Goal: Participate in discussion: Engage in conversation with other users on a specific topic

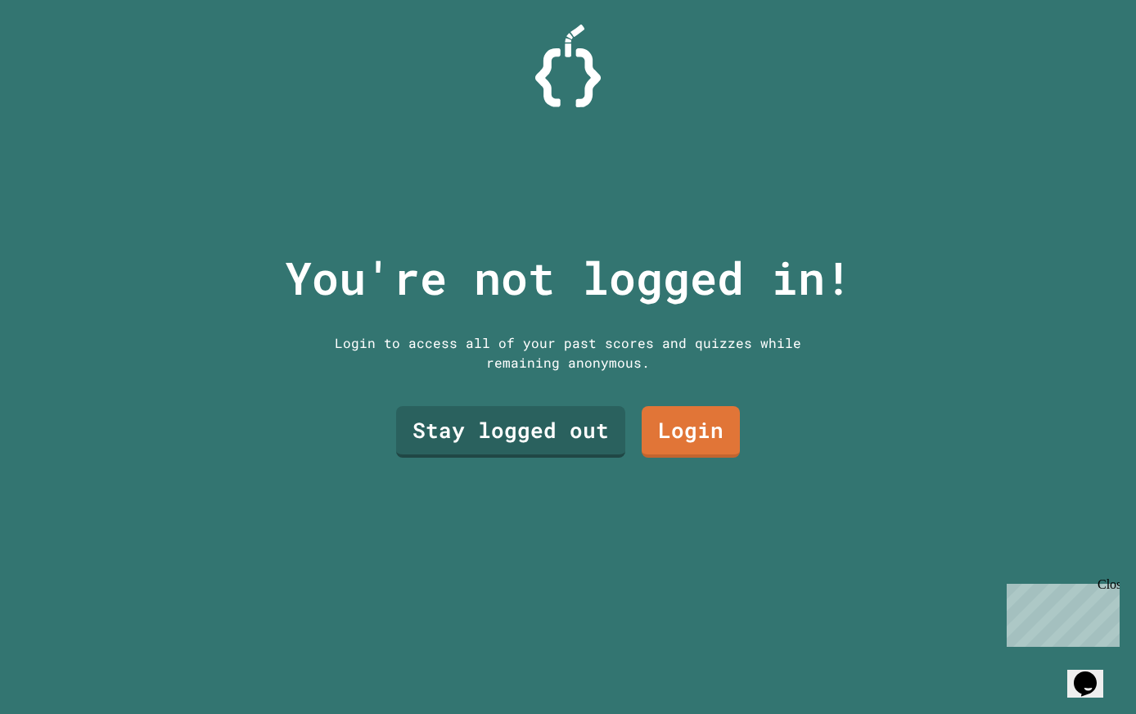
click at [577, 445] on link "Stay logged out" at bounding box center [510, 432] width 229 height 52
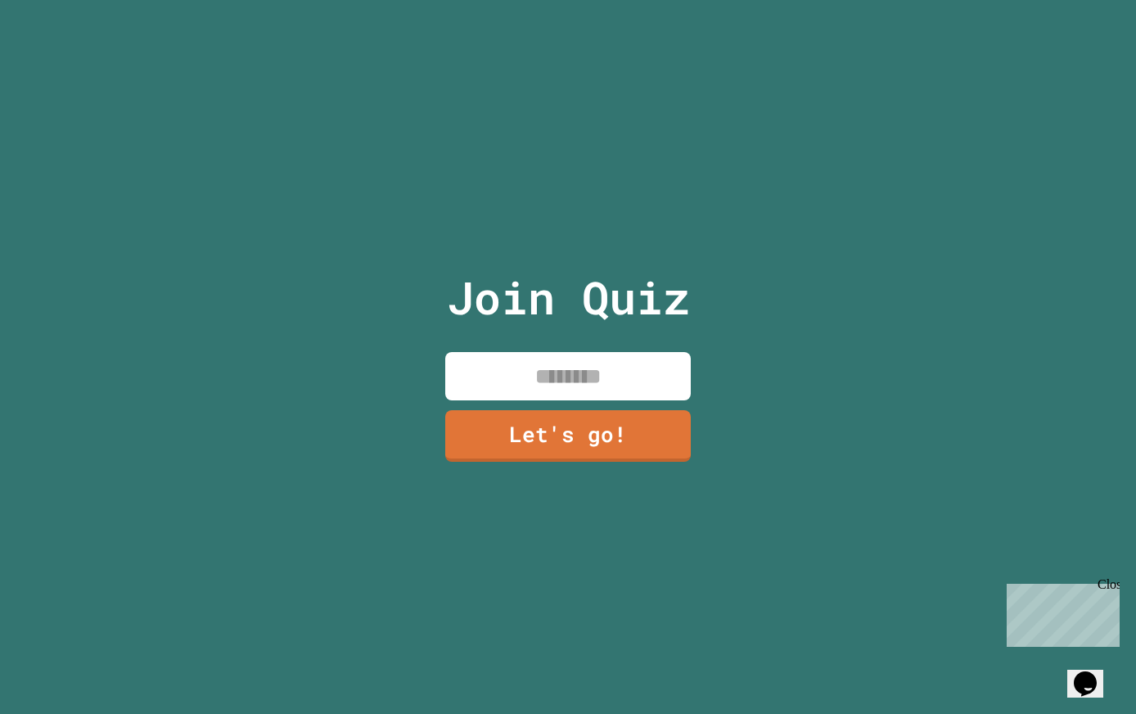
click at [620, 398] on input at bounding box center [568, 376] width 246 height 48
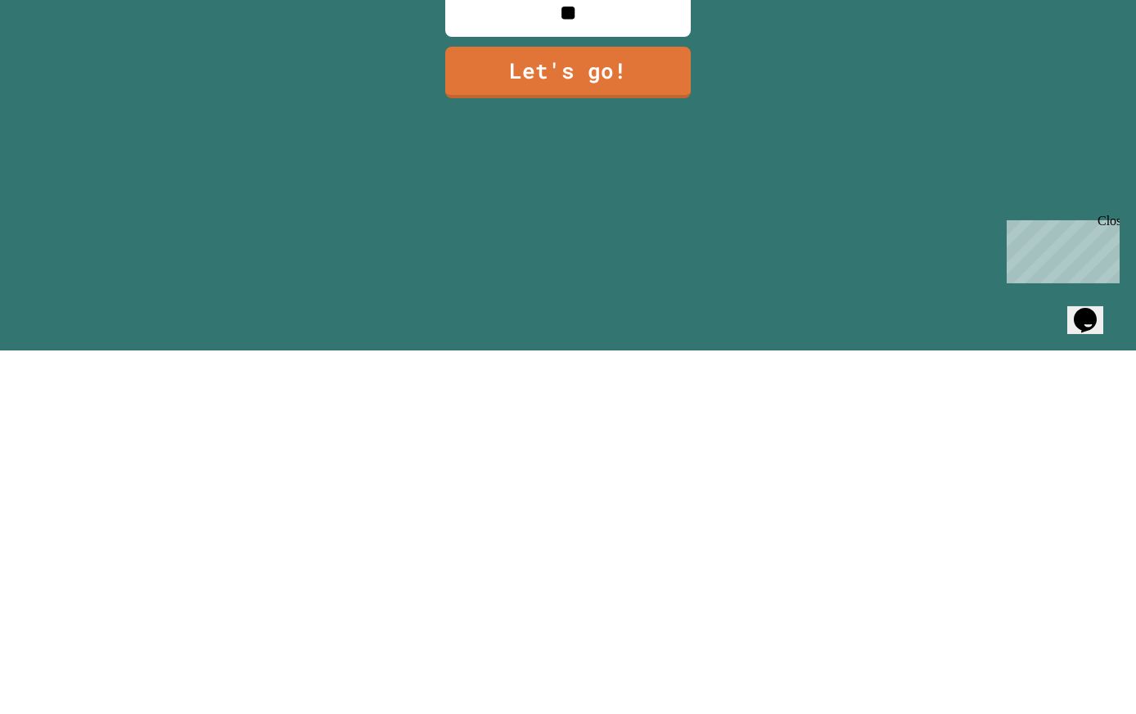
type input "*"
click at [616, 410] on link "Let's go!" at bounding box center [568, 436] width 246 height 52
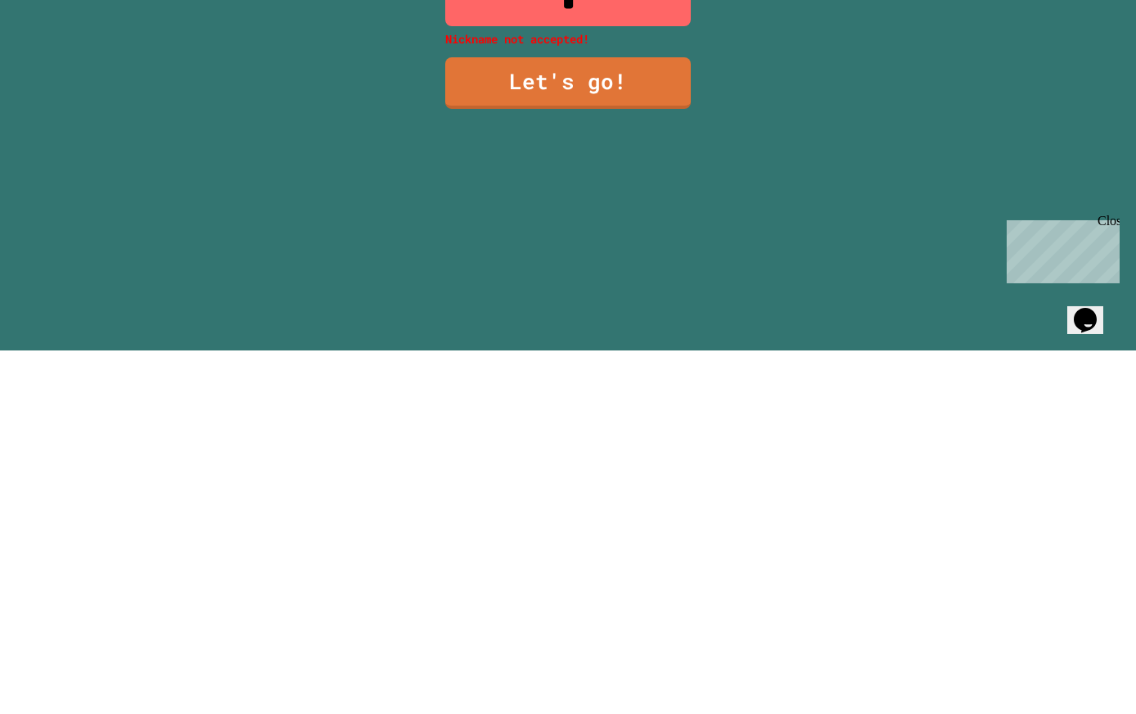
scroll to position [36, 0]
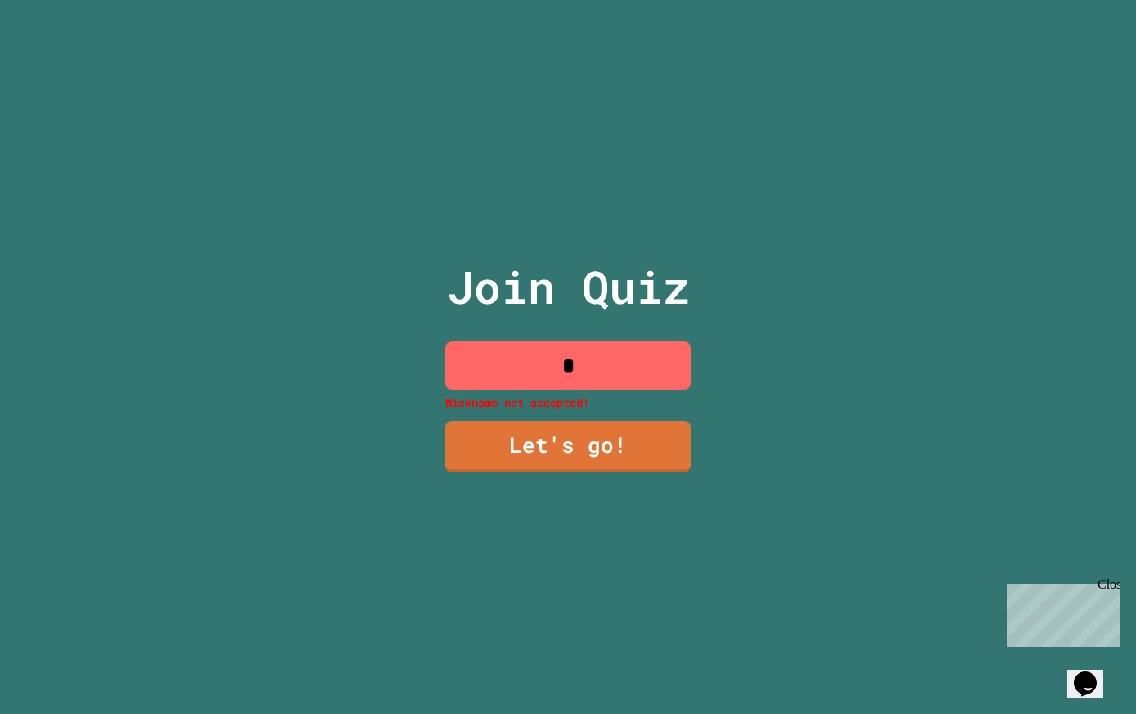
click at [651, 314] on div "Join Quiz * Nickname not accepted! Let's go!" at bounding box center [569, 357] width 276 height 714
click at [636, 341] on input "*" at bounding box center [568, 365] width 246 height 48
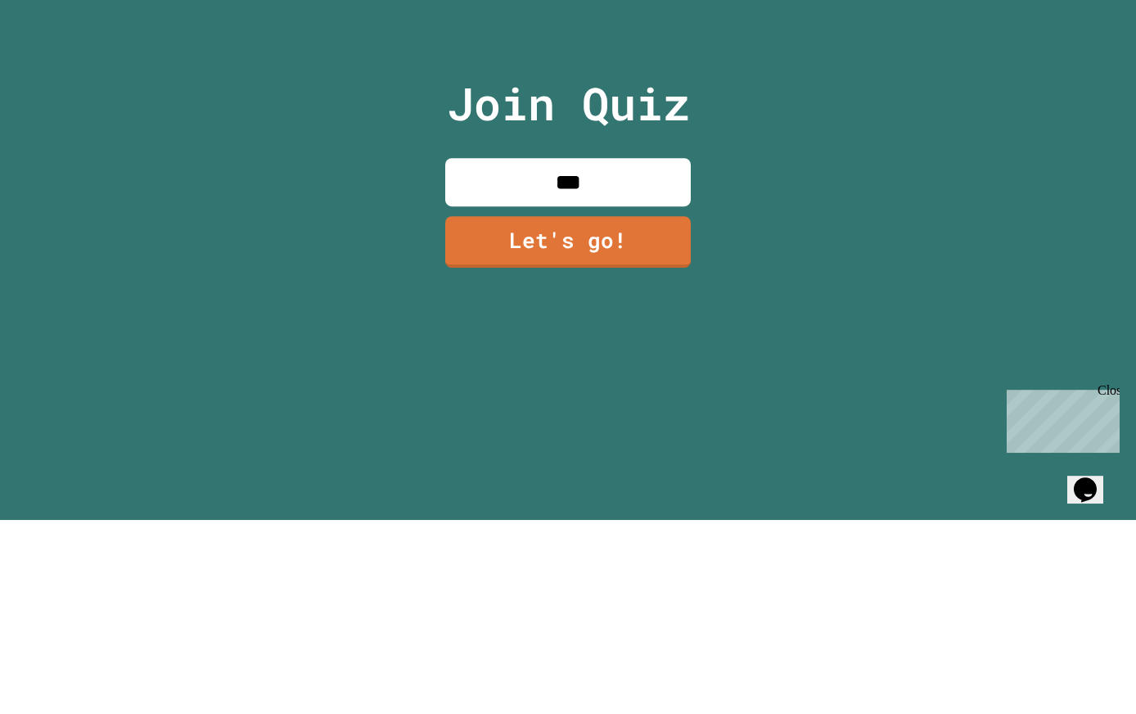
click at [608, 410] on link "Let's go!" at bounding box center [568, 436] width 246 height 52
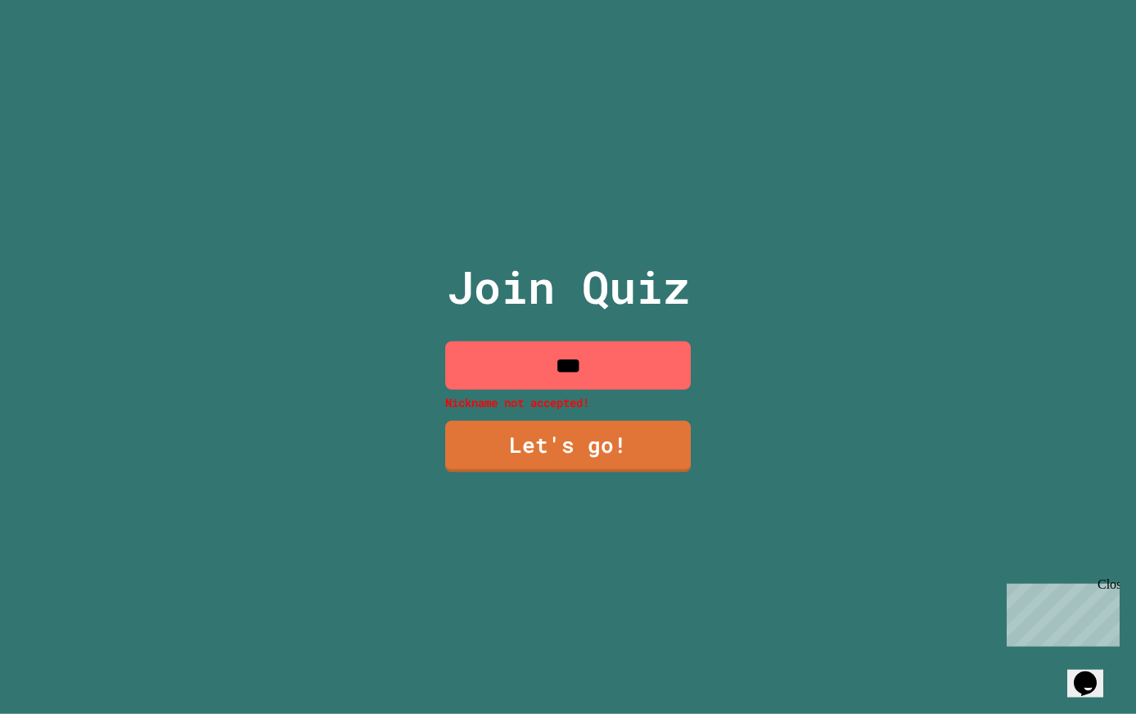
click at [643, 359] on input "***" at bounding box center [568, 365] width 246 height 48
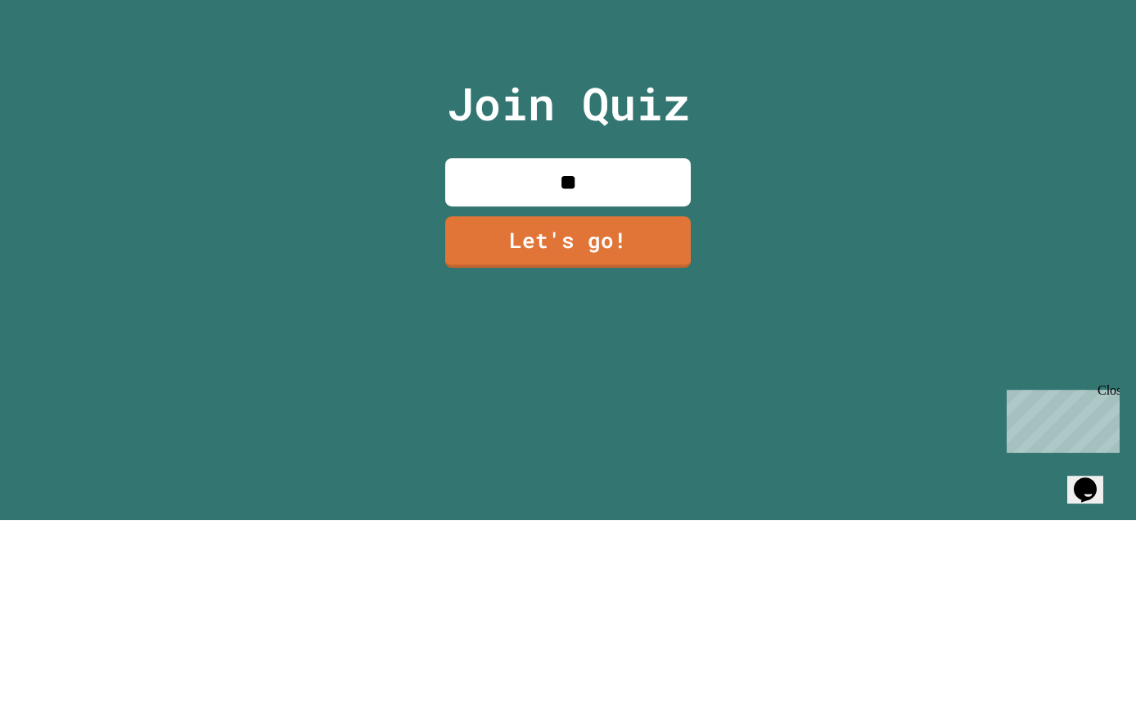
type input "*"
type input "*******"
click at [613, 410] on link "Let's go!" at bounding box center [568, 436] width 246 height 52
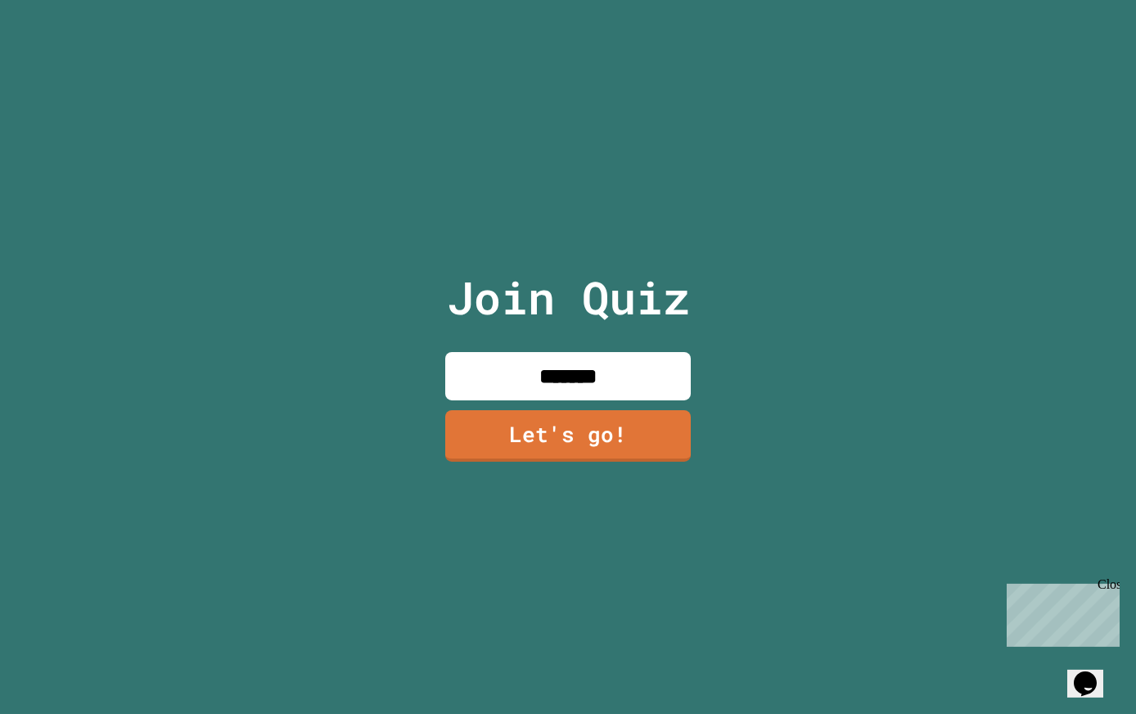
scroll to position [0, 0]
